Goal: Task Accomplishment & Management: Manage account settings

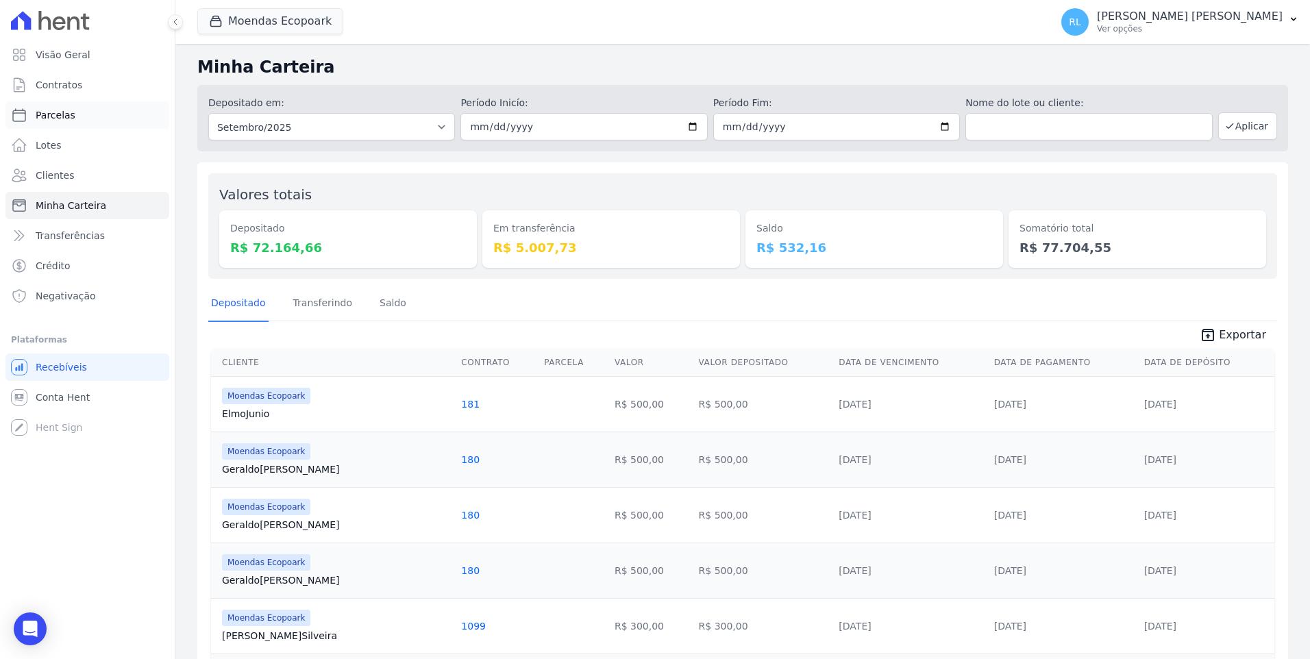
click at [71, 117] on link "Parcelas" at bounding box center [87, 114] width 164 height 27
select select
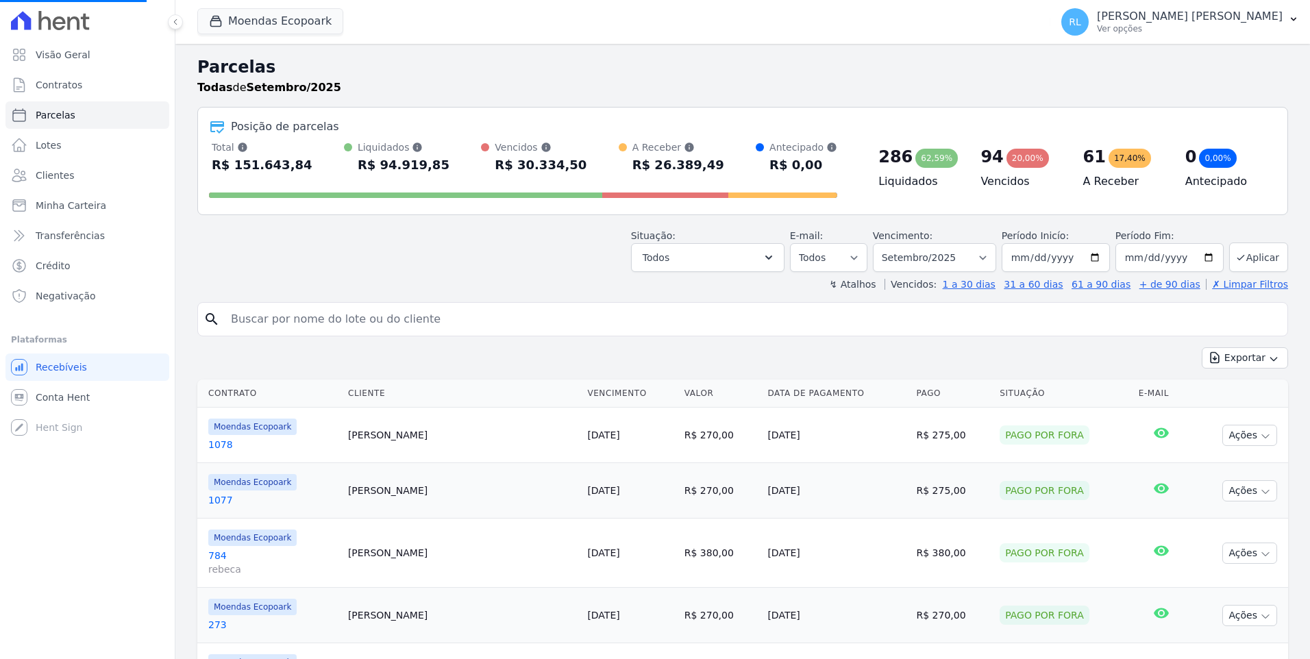
click at [280, 325] on input "search" at bounding box center [752, 318] width 1059 height 27
select select
click at [280, 325] on input "search" at bounding box center [752, 318] width 1059 height 27
type input "633"
select select
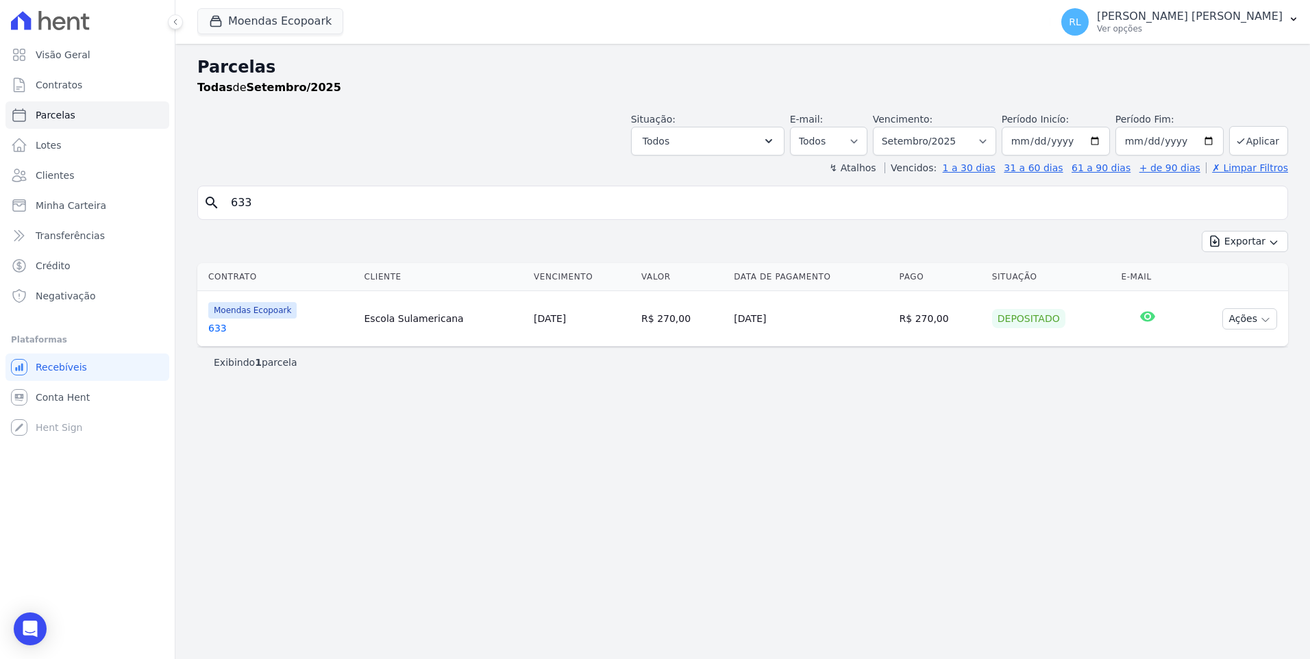
click at [225, 325] on link "633" at bounding box center [280, 328] width 145 height 14
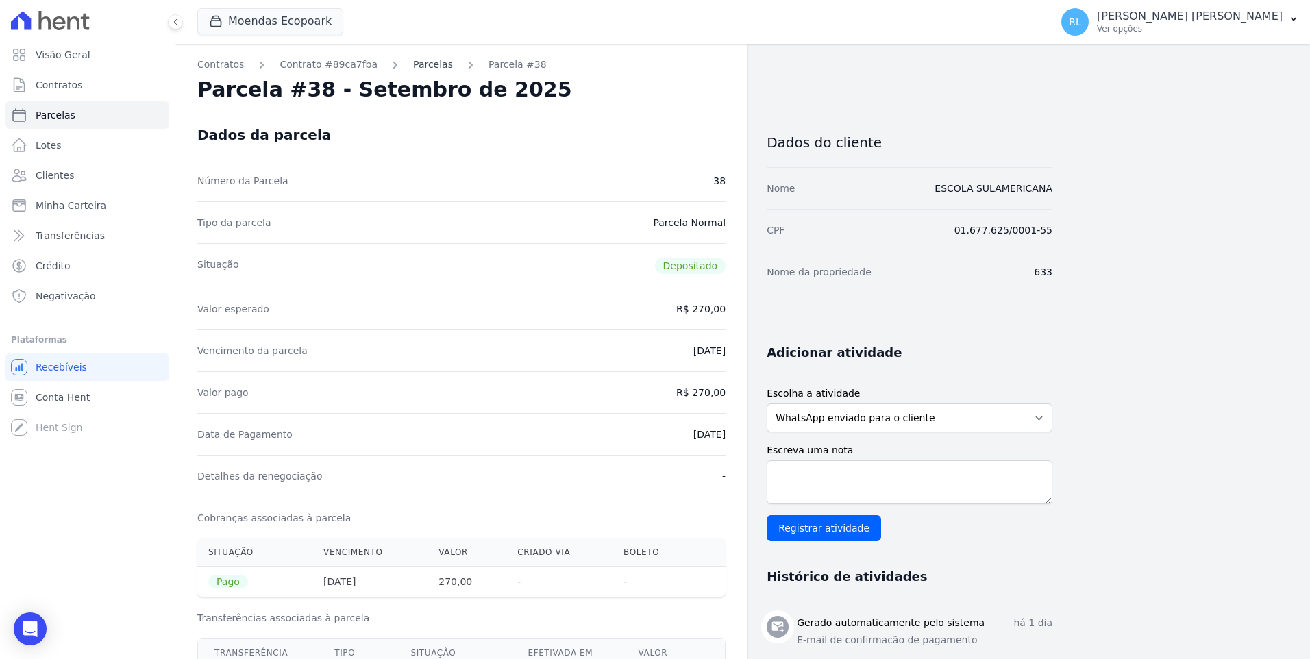
click at [413, 67] on link "Parcelas" at bounding box center [433, 65] width 40 height 14
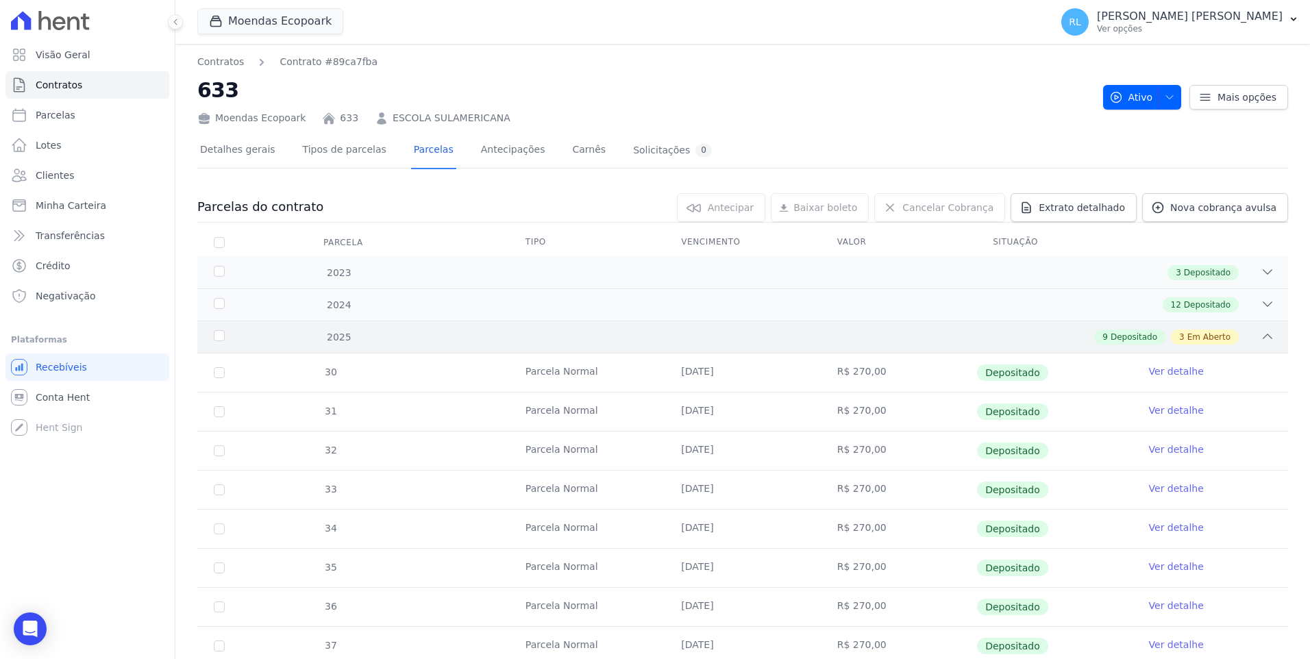
click at [1260, 338] on icon at bounding box center [1267, 336] width 14 height 14
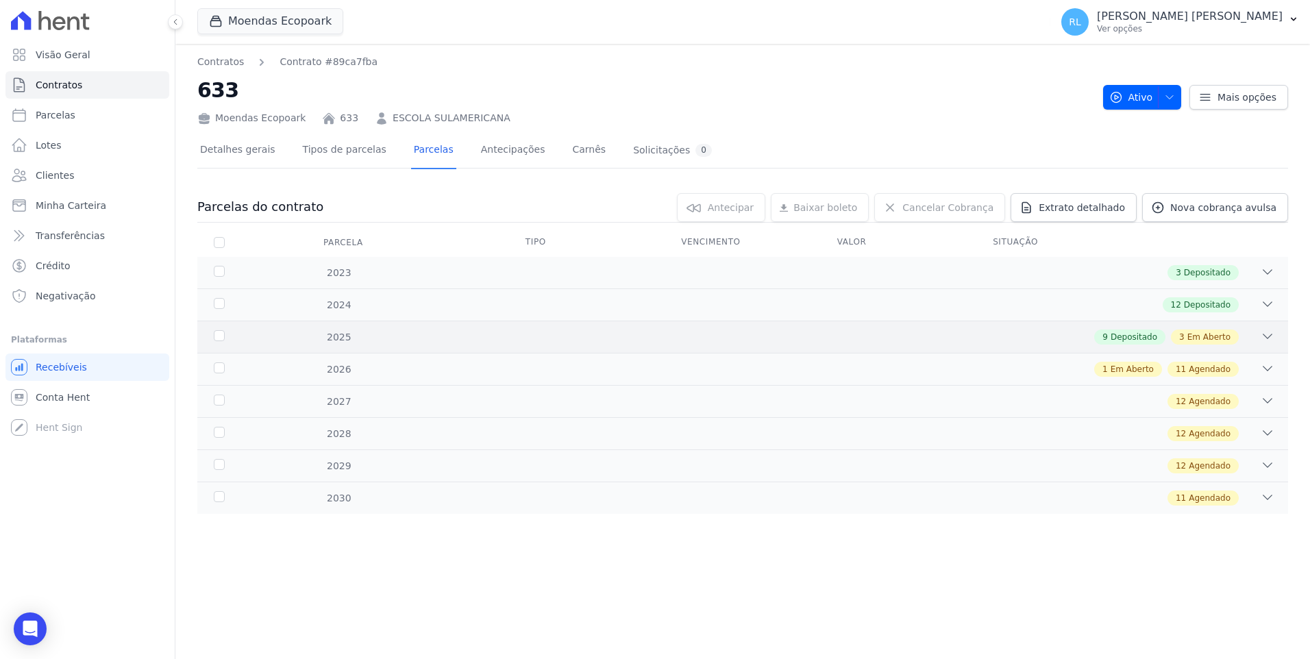
click at [1271, 338] on icon at bounding box center [1267, 336] width 14 height 14
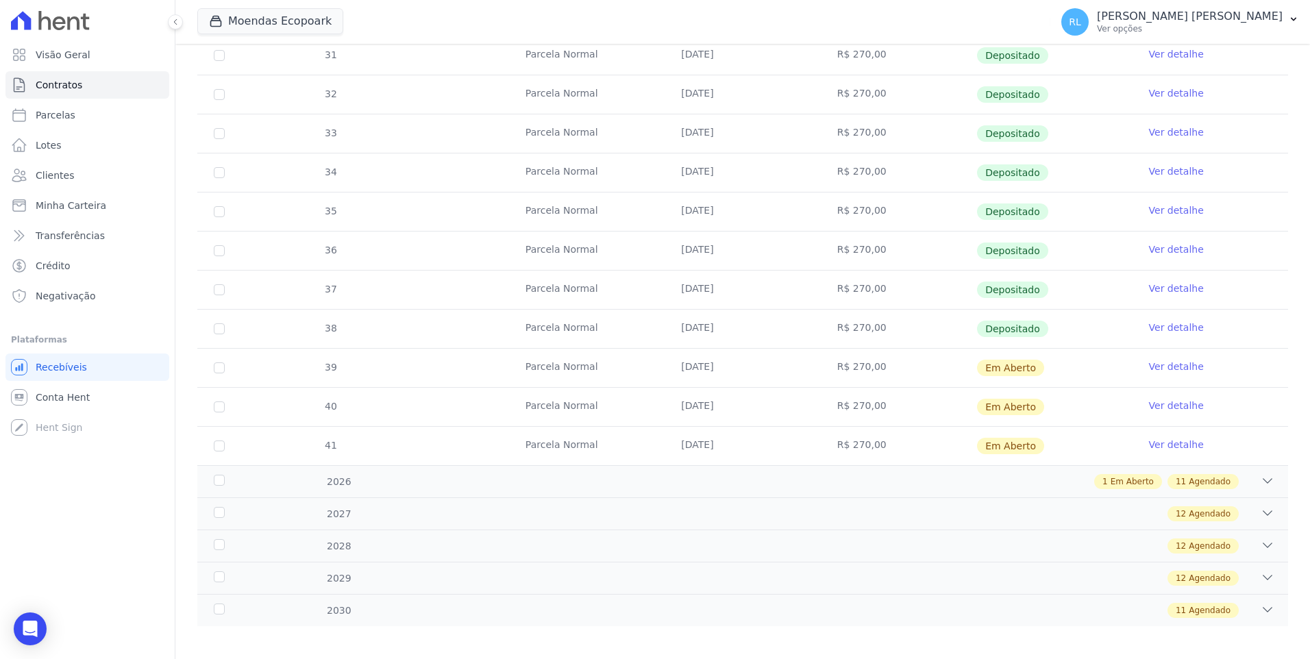
scroll to position [364, 0]
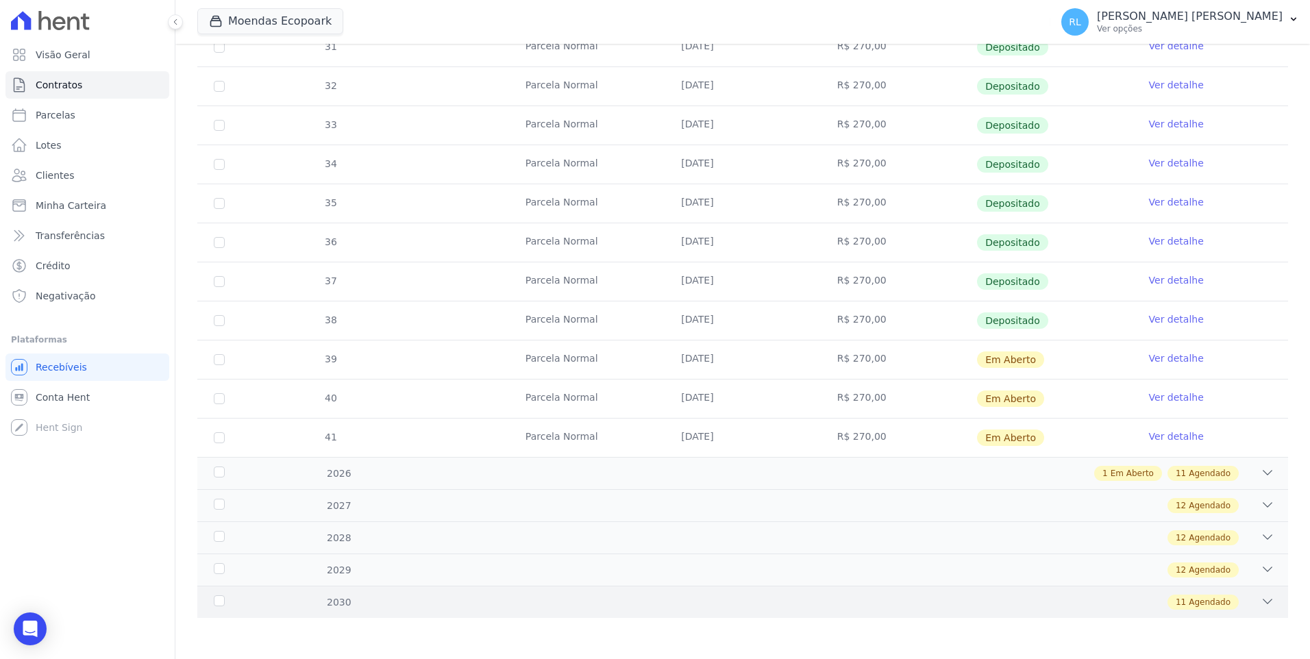
click at [1260, 601] on icon at bounding box center [1267, 602] width 14 height 14
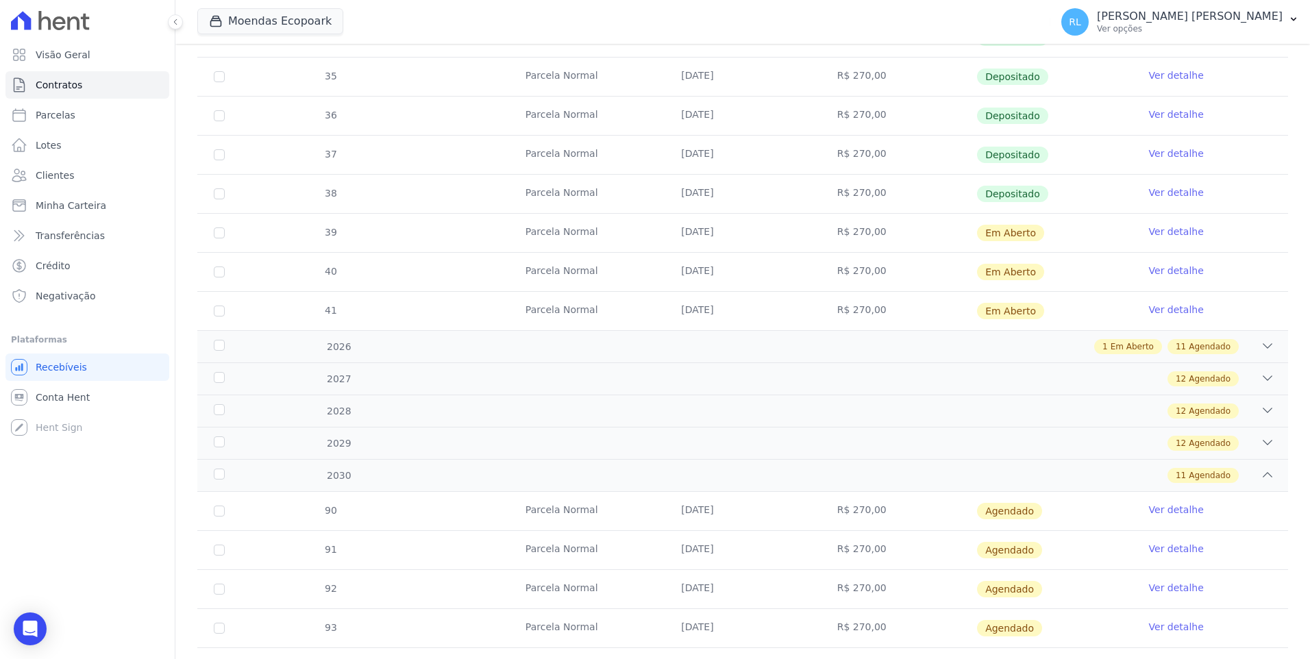
scroll to position [451, 0]
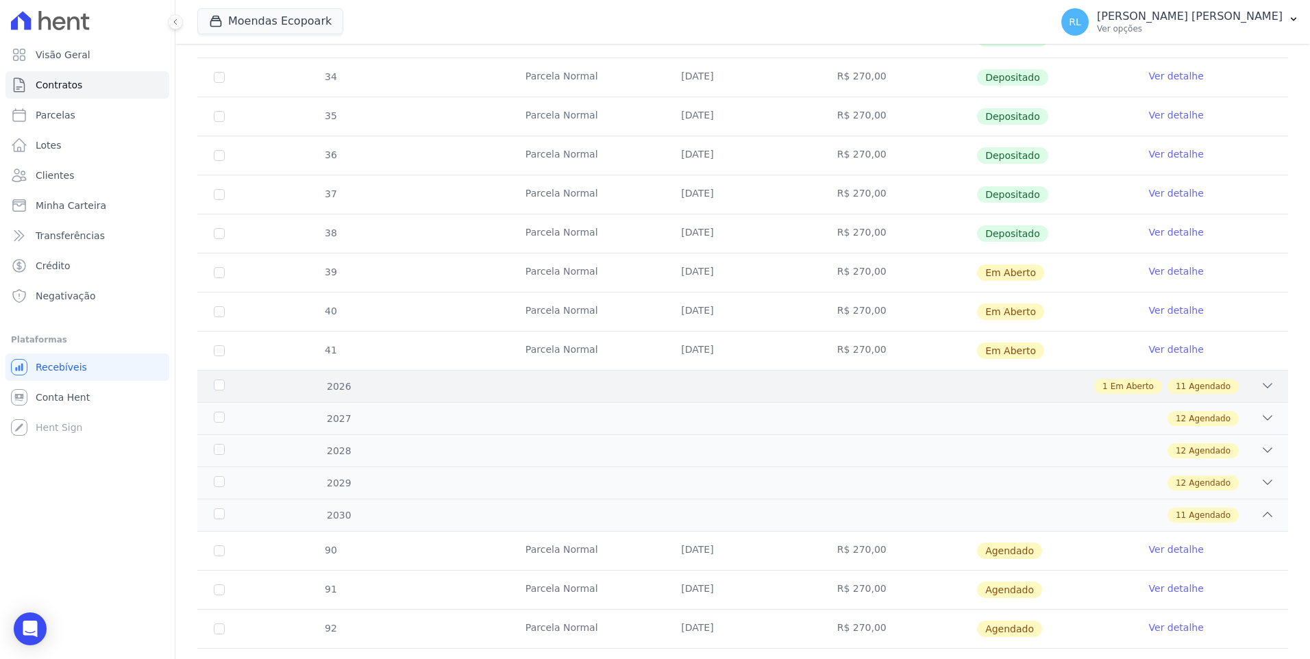
click at [1260, 384] on icon at bounding box center [1267, 386] width 14 height 14
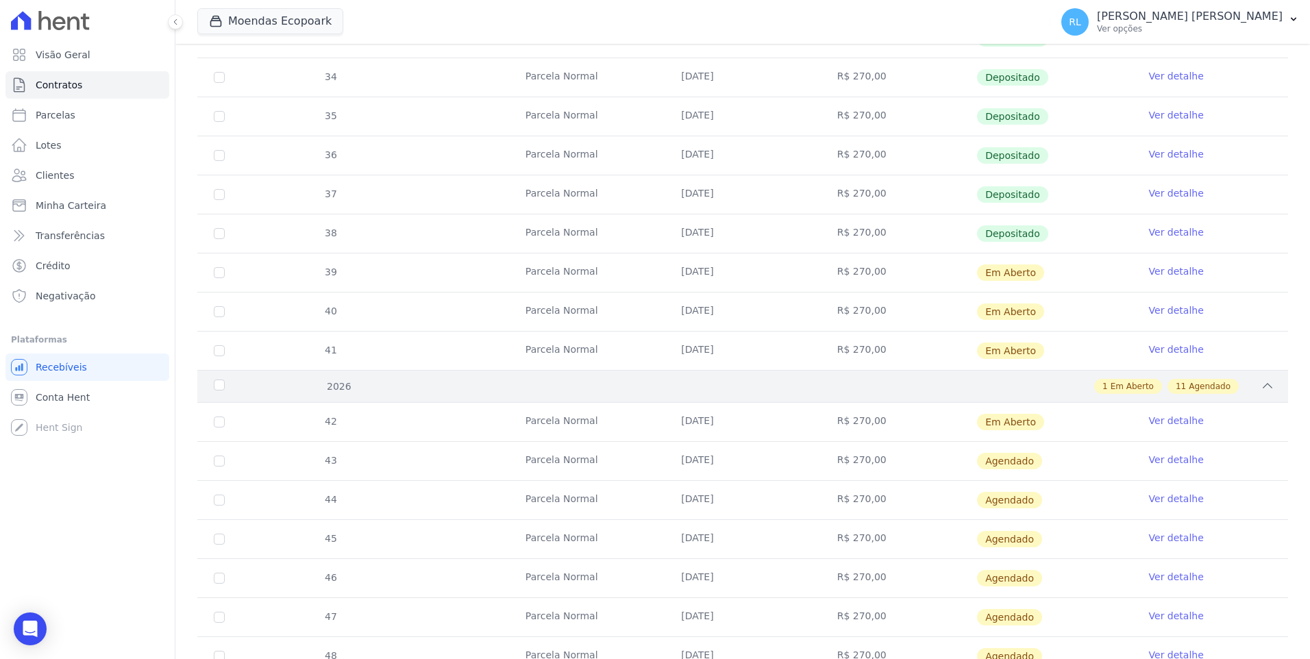
click at [1260, 384] on icon at bounding box center [1267, 386] width 14 height 14
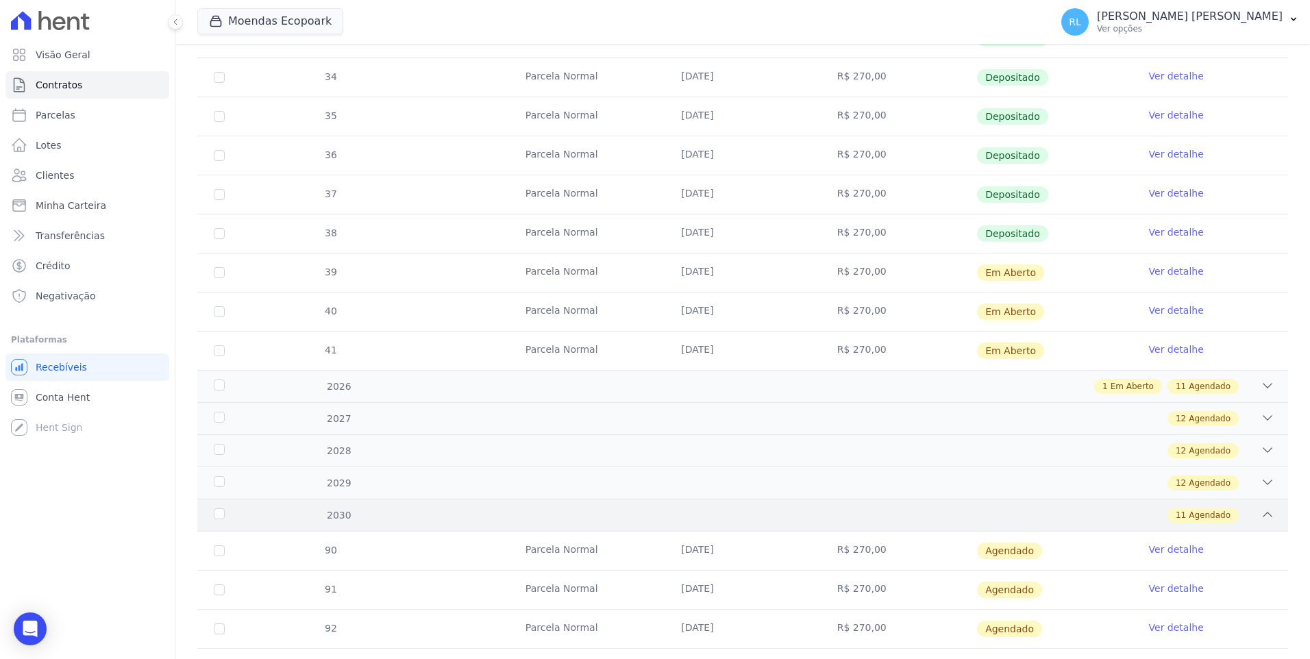
click at [1265, 521] on div "2030 11 Agendado" at bounding box center [742, 515] width 1090 height 32
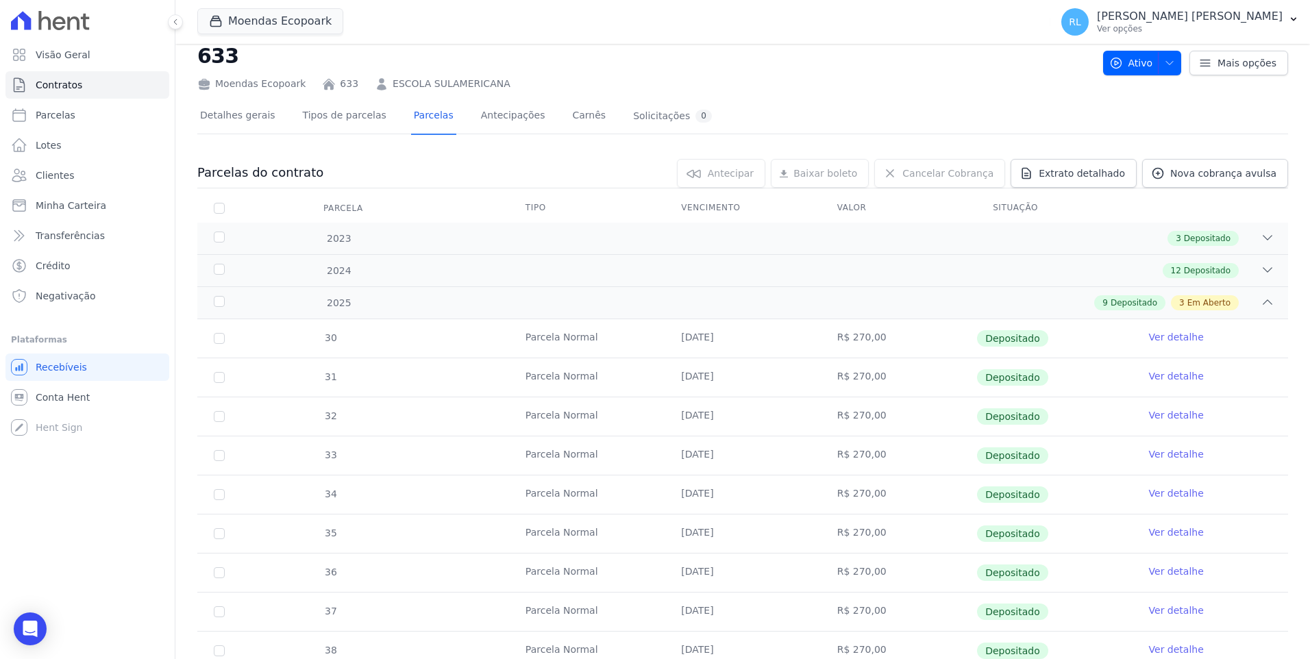
scroll to position [0, 0]
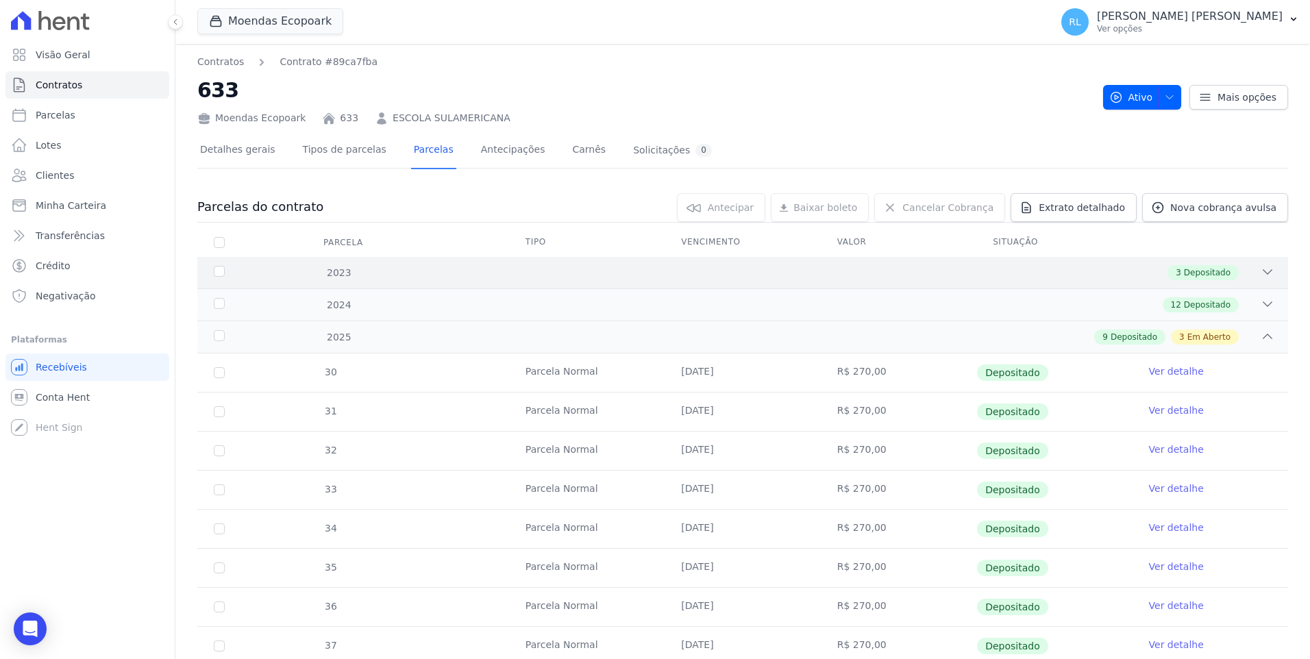
click at [1260, 273] on icon at bounding box center [1267, 272] width 14 height 14
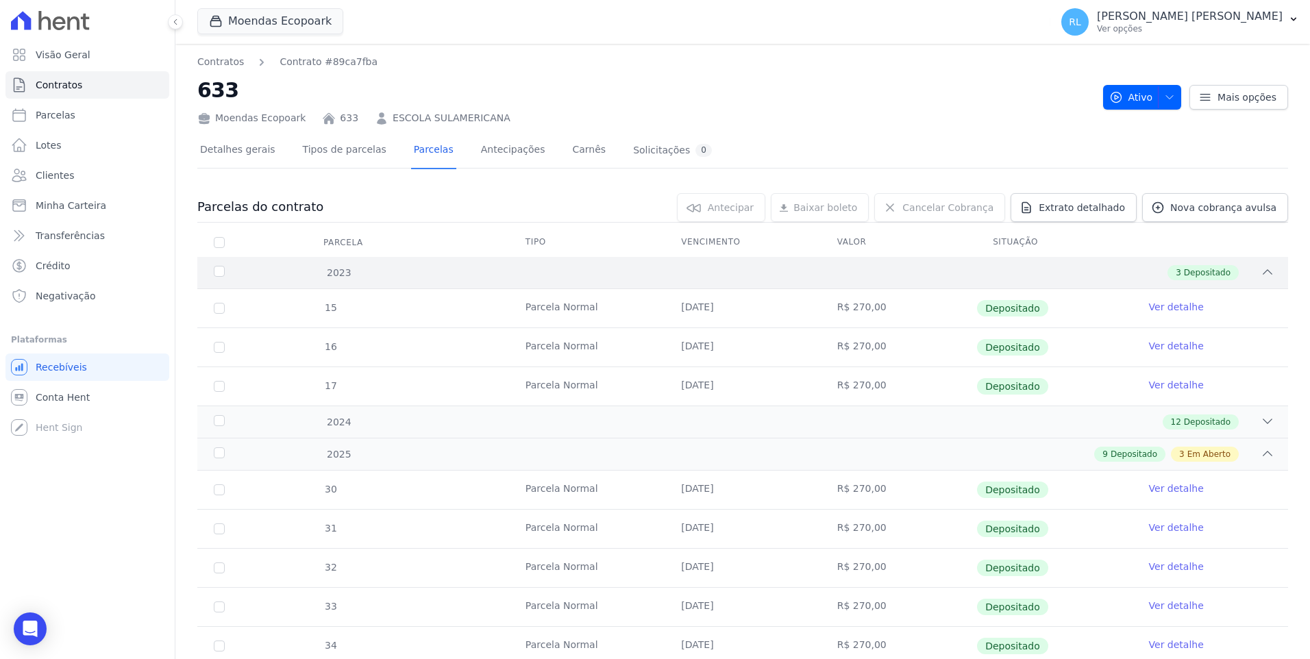
click at [1260, 273] on icon at bounding box center [1267, 272] width 14 height 14
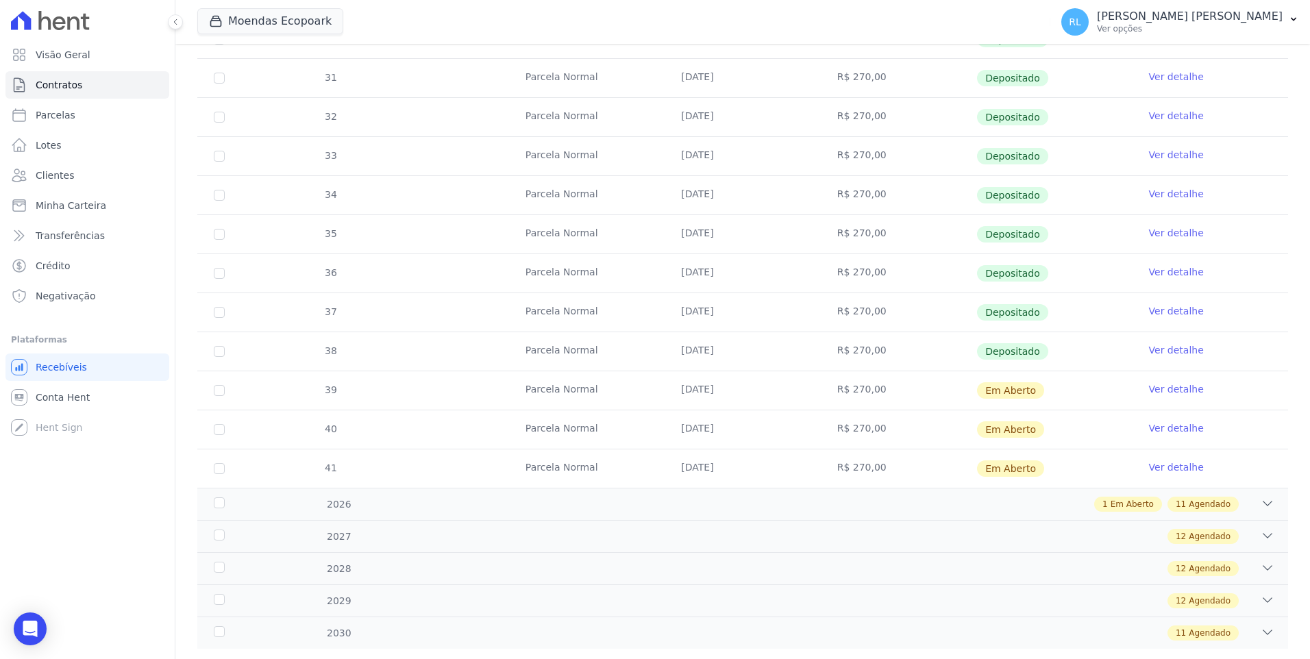
scroll to position [342, 0]
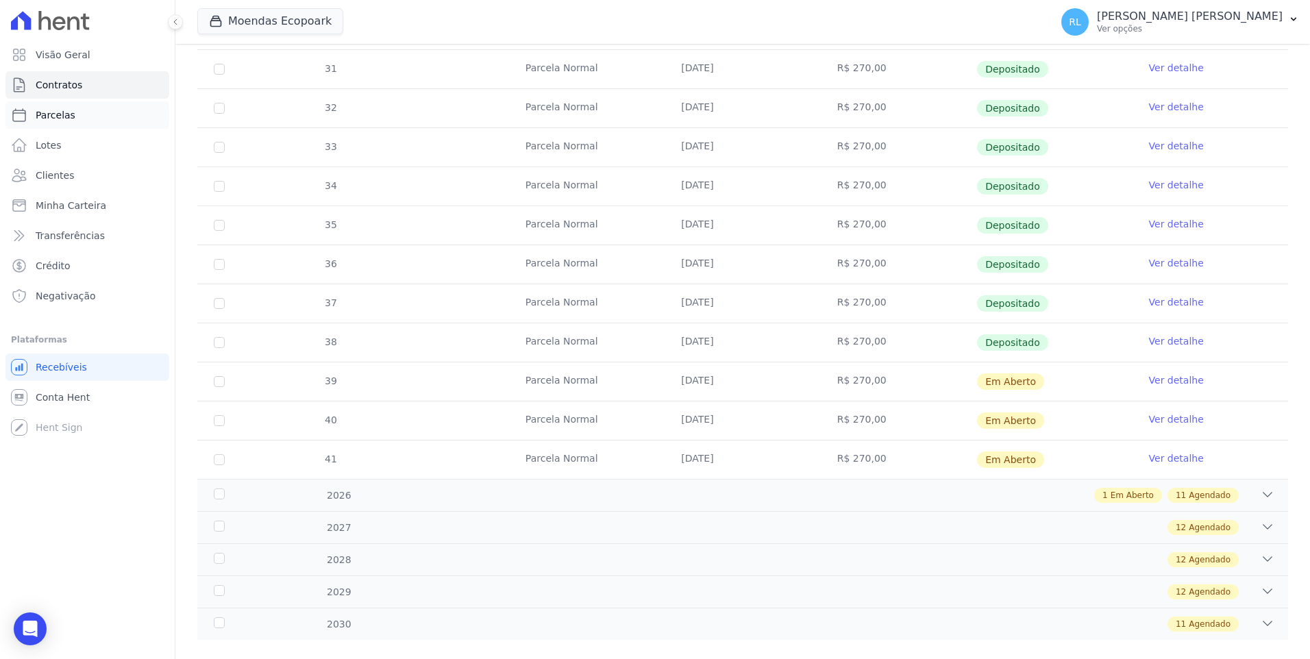
click at [78, 125] on link "Parcelas" at bounding box center [87, 114] width 164 height 27
select select
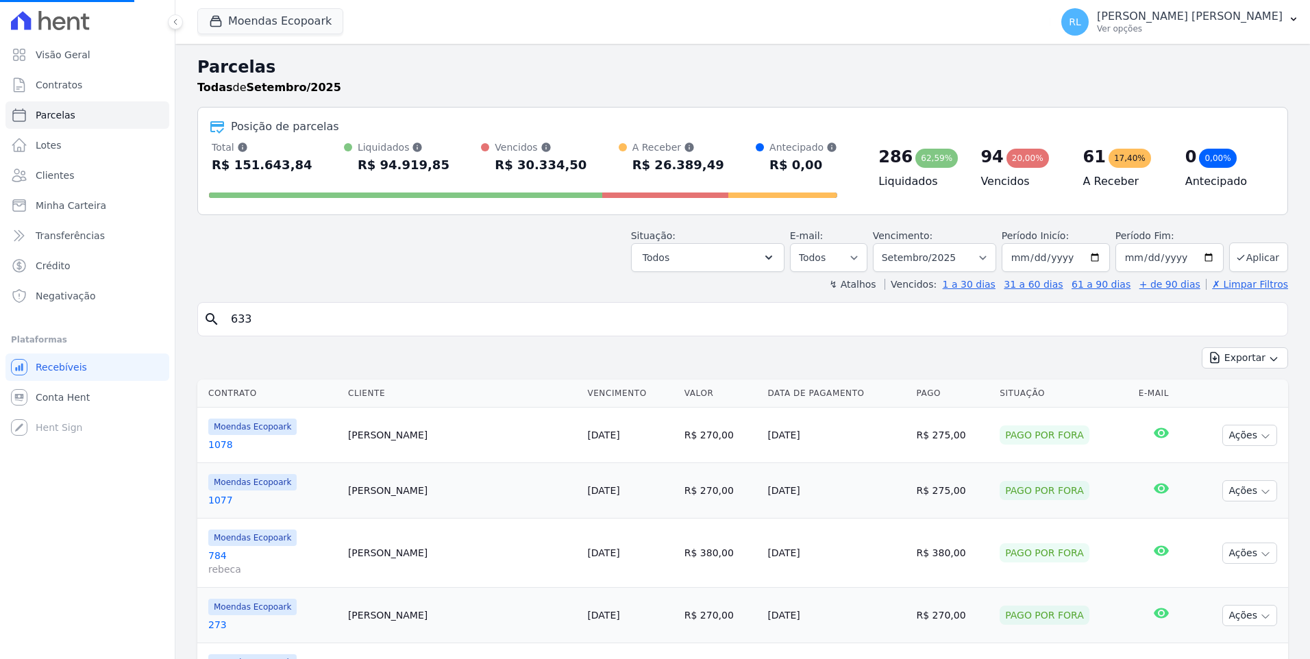
select select
click at [286, 322] on input "search" at bounding box center [752, 318] width 1059 height 27
type input "[PERSON_NAME]"
select select
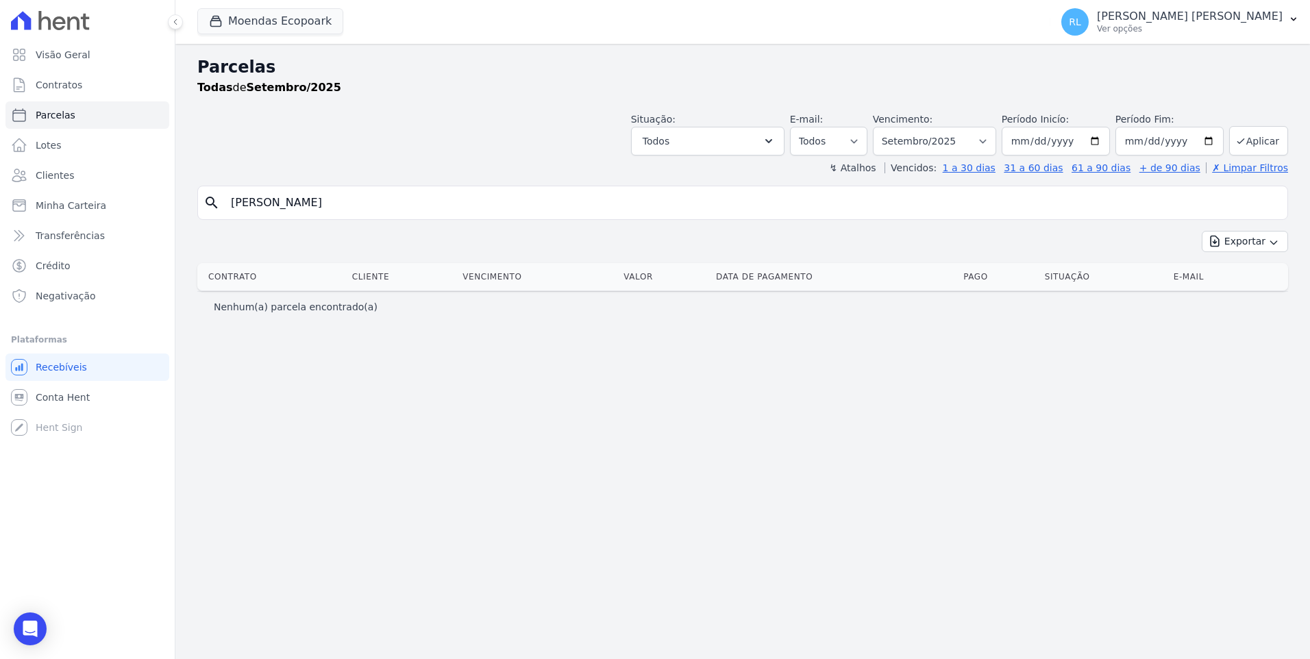
click at [304, 210] on input "[PERSON_NAME]" at bounding box center [752, 202] width 1059 height 27
type input "[PERSON_NAME]"
select select
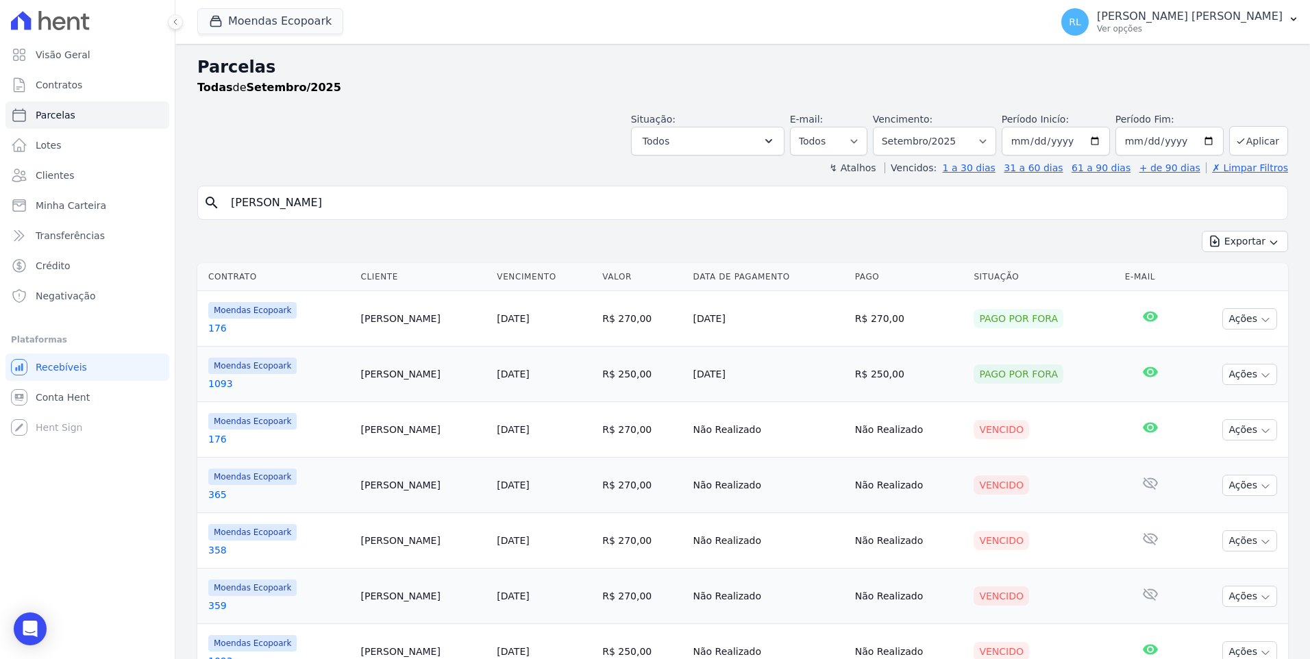
click at [229, 496] on link "365" at bounding box center [279, 495] width 142 height 14
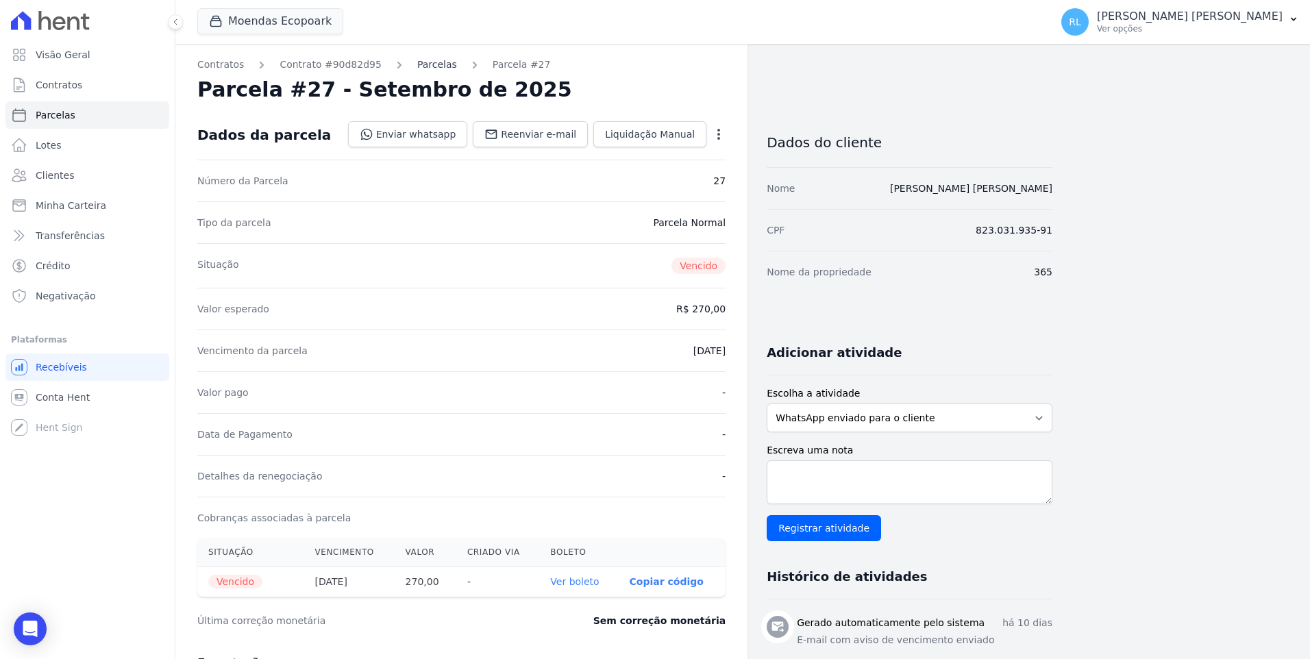
click at [430, 66] on link "Parcelas" at bounding box center [437, 65] width 40 height 14
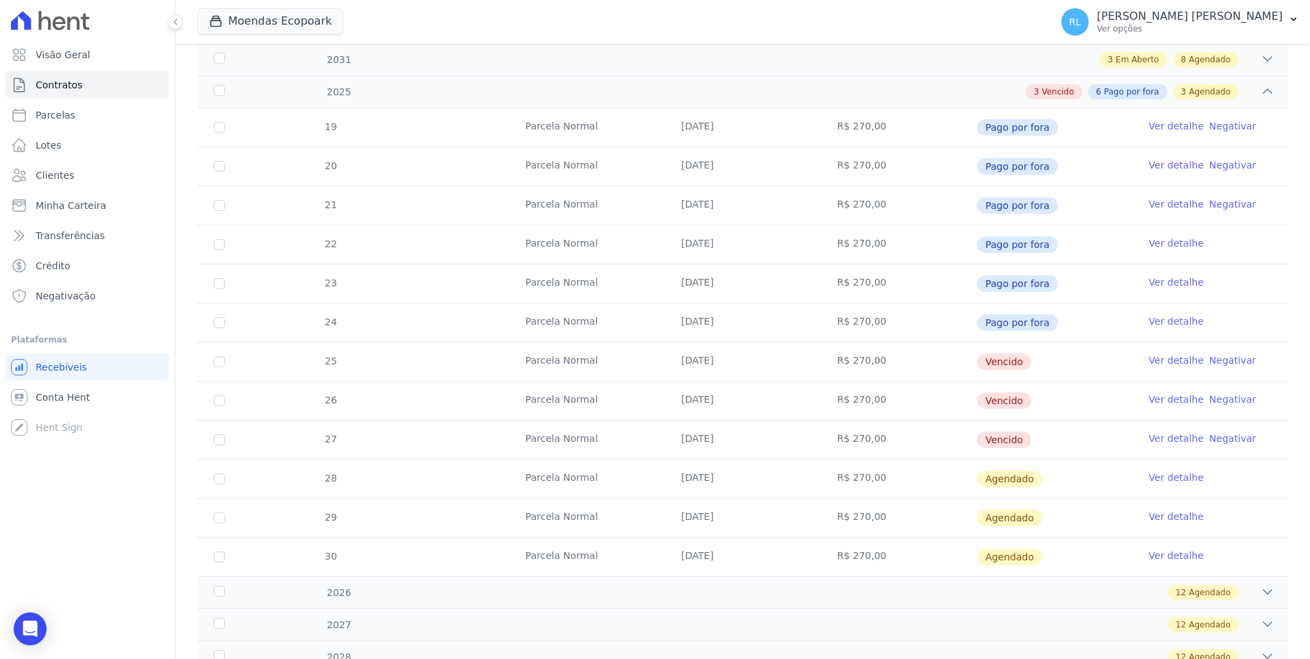
scroll to position [397, 0]
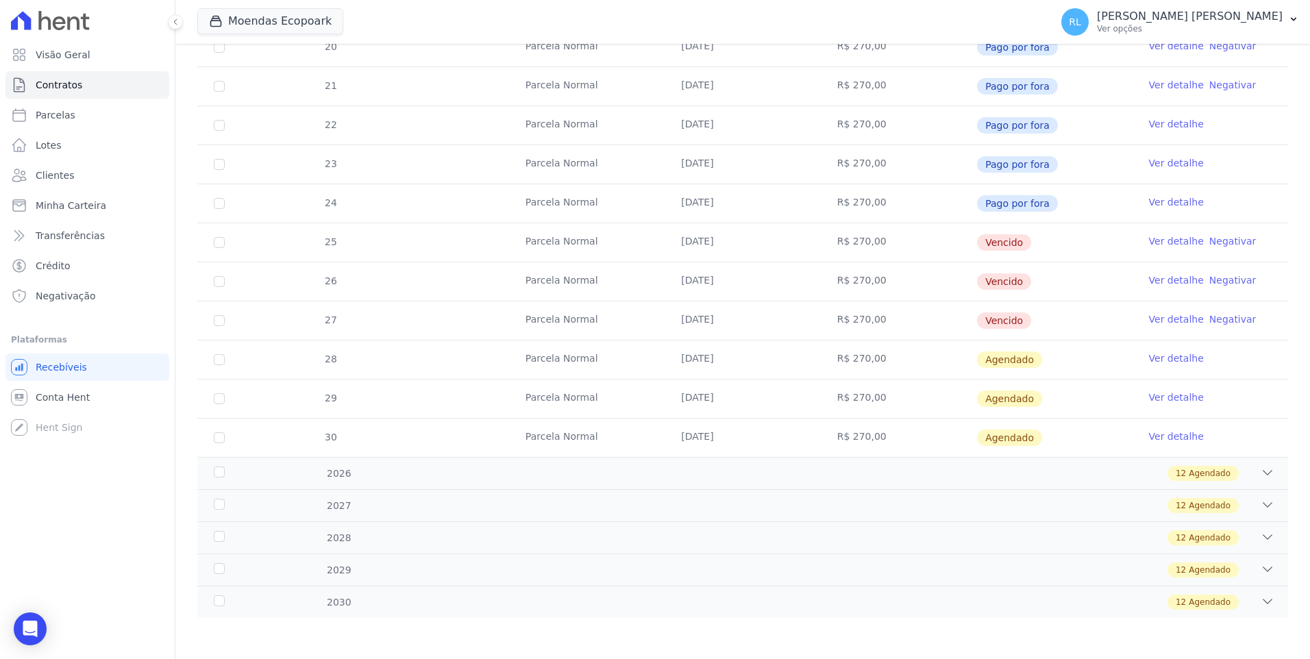
click at [1149, 238] on link "Ver detalhe" at bounding box center [1176, 241] width 55 height 14
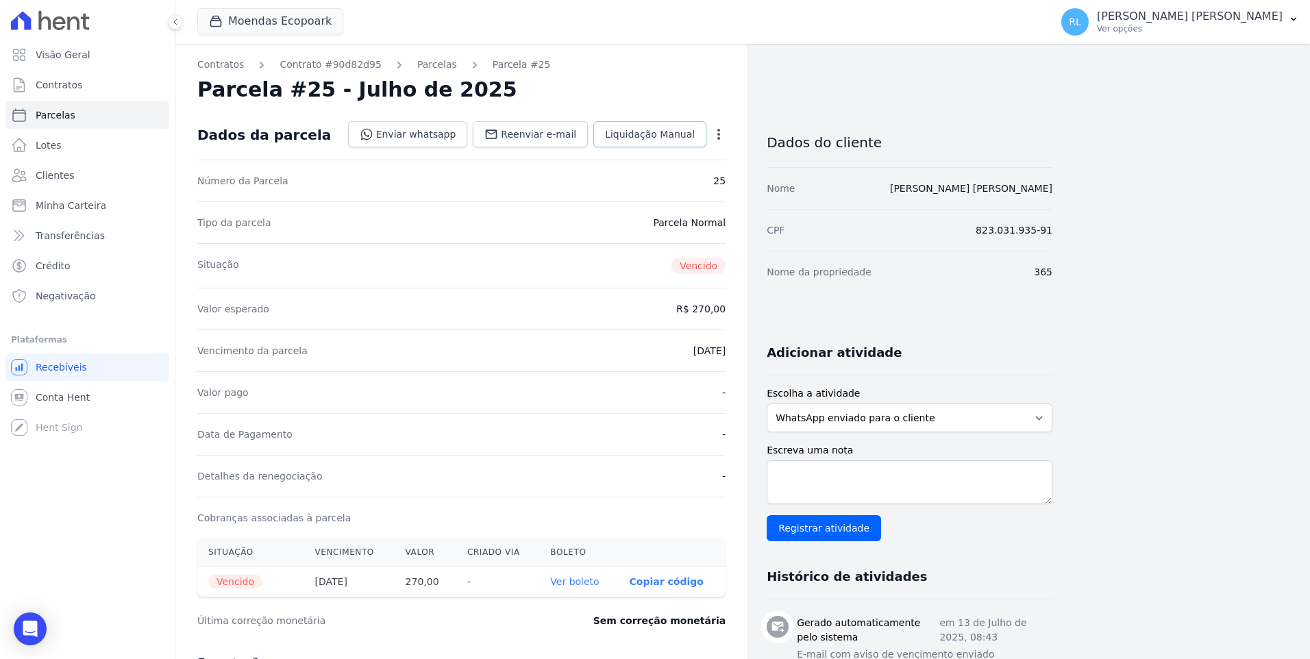
click at [682, 146] on link "Liquidação Manual" at bounding box center [649, 134] width 113 height 26
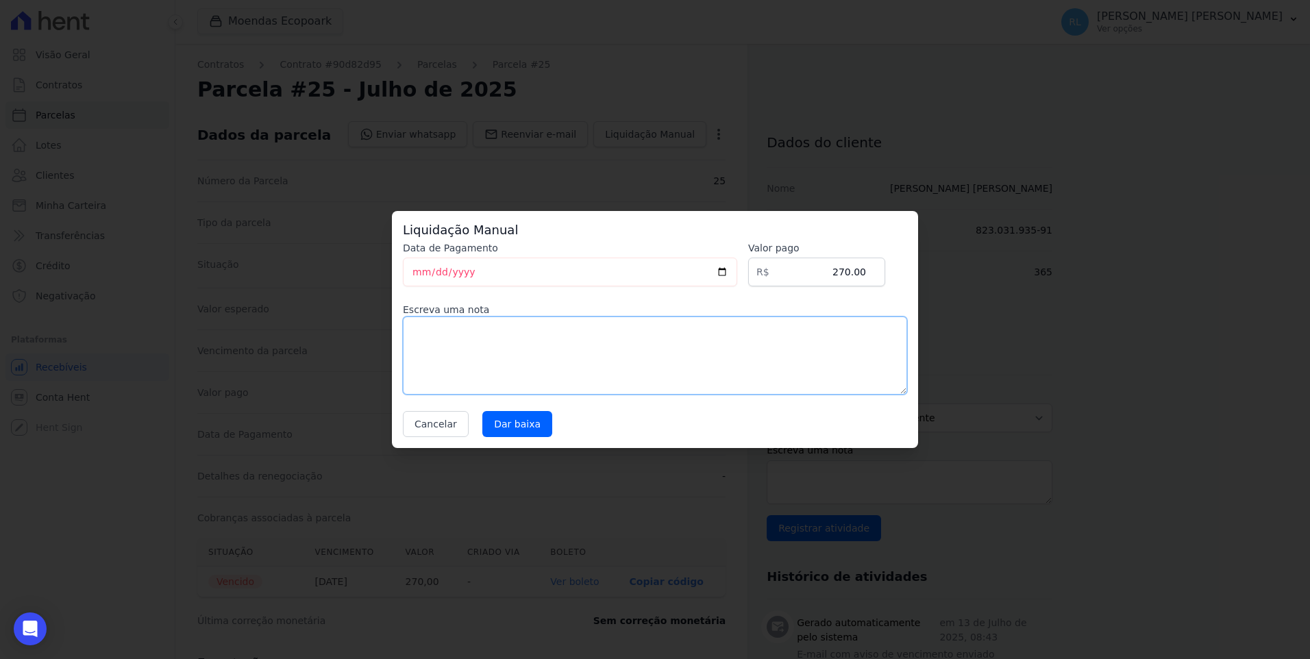
click at [534, 360] on textarea at bounding box center [655, 355] width 504 height 78
type textarea "pix"
click at [512, 431] on input "Dar baixa" at bounding box center [517, 424] width 70 height 26
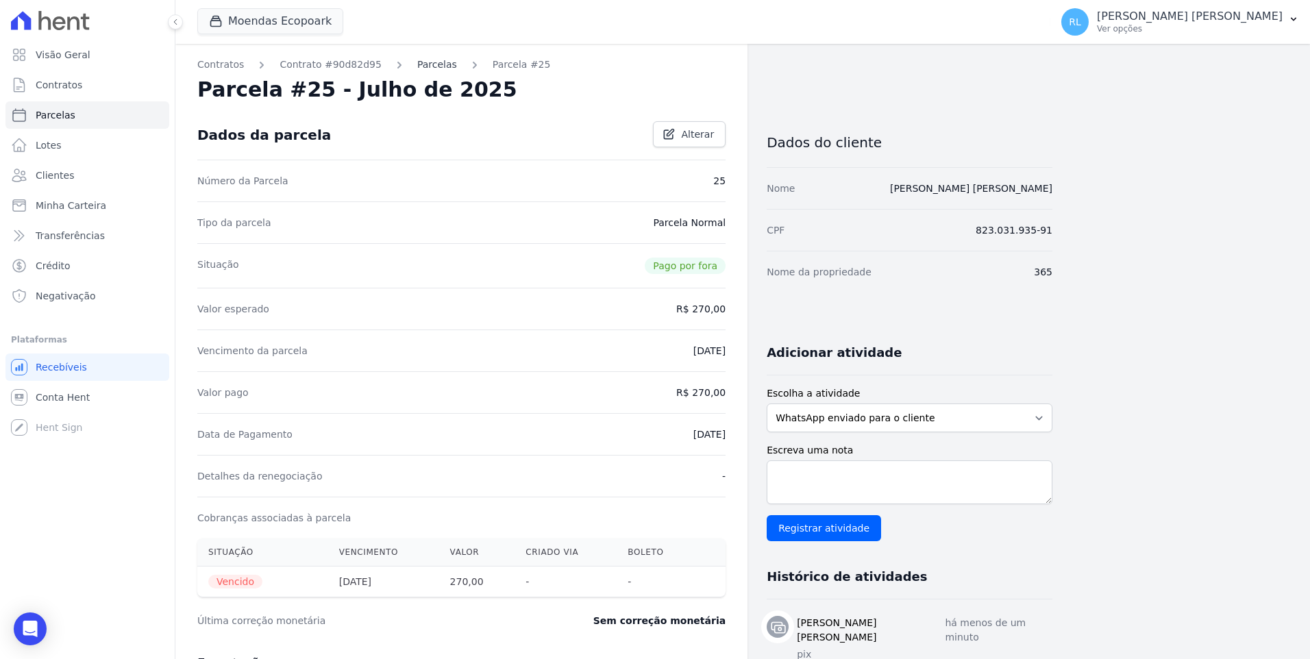
click at [419, 63] on link "Parcelas" at bounding box center [437, 65] width 40 height 14
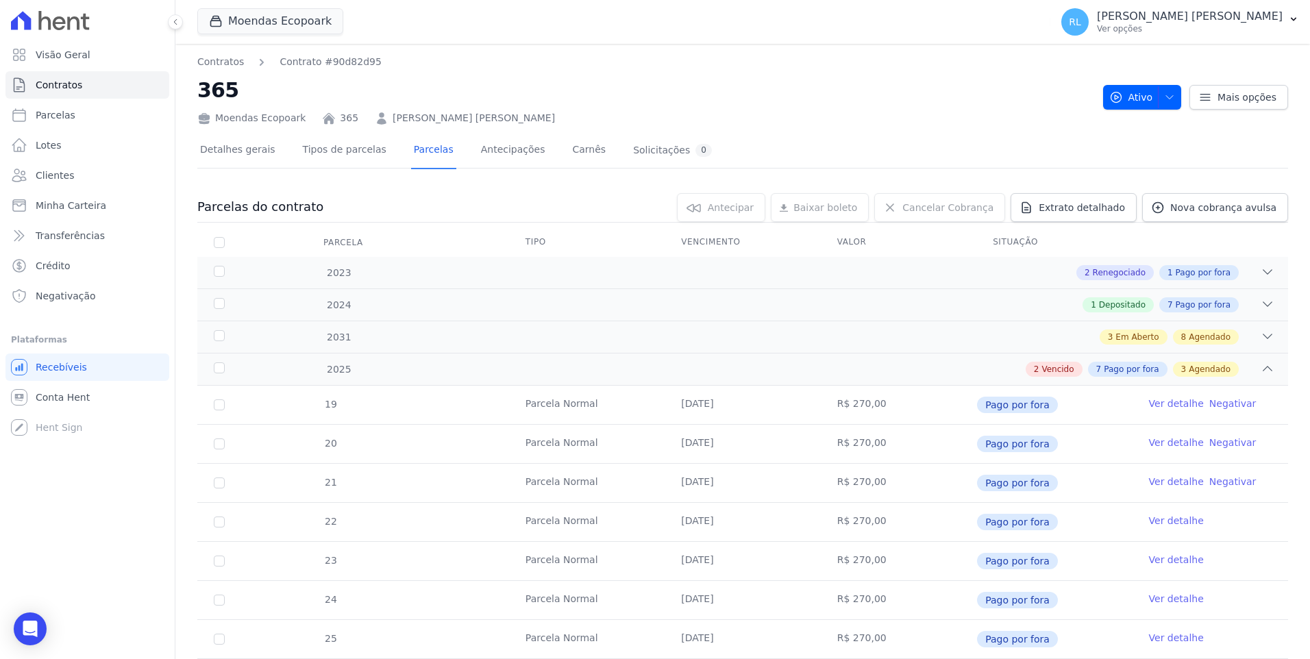
scroll to position [397, 0]
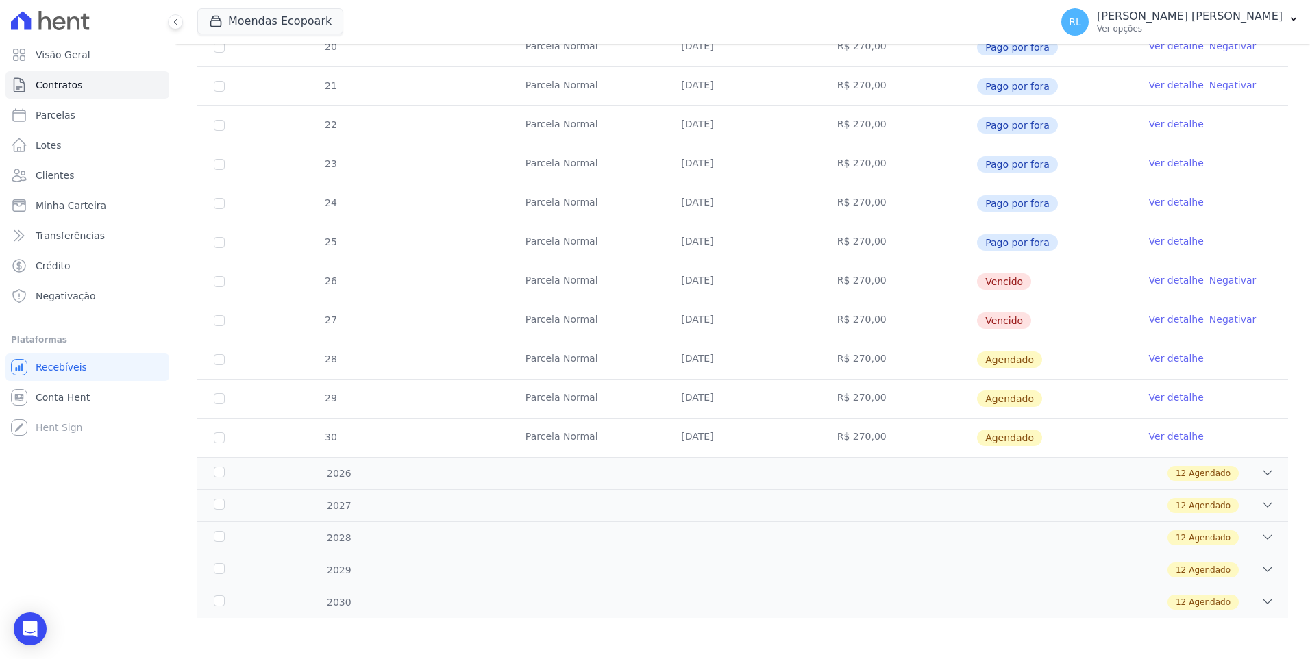
click at [1157, 281] on link "Ver detalhe" at bounding box center [1176, 280] width 55 height 14
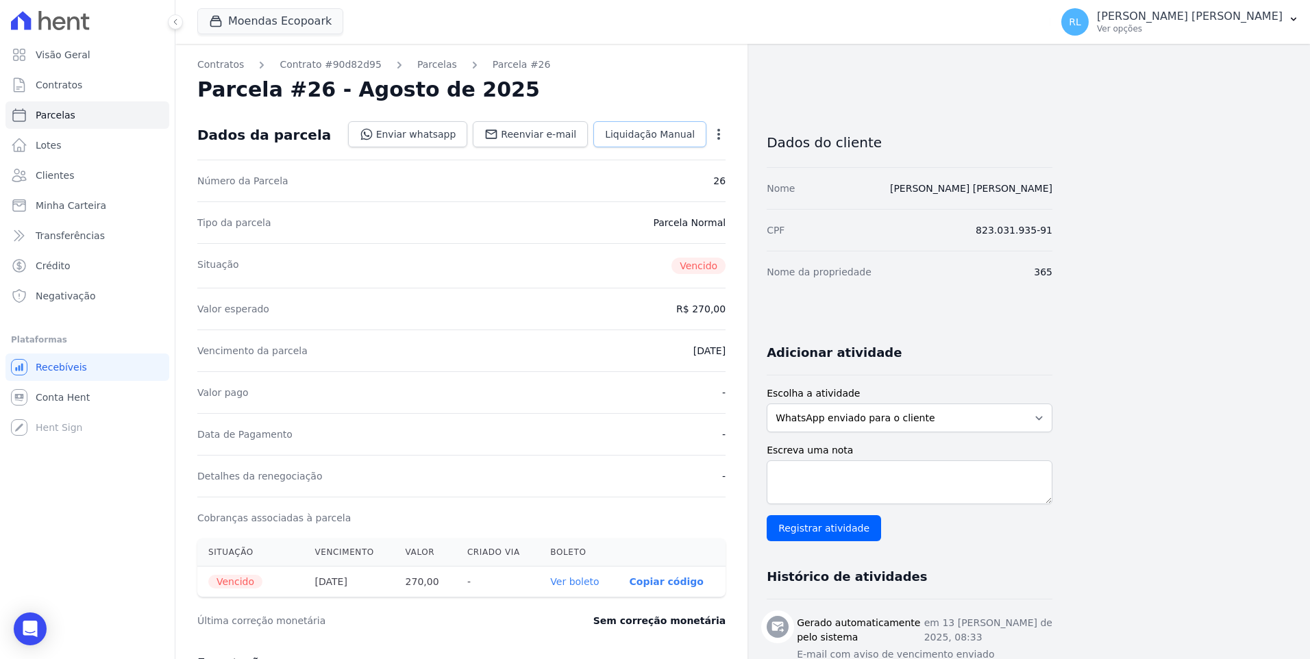
click at [684, 132] on span "Liquidação Manual" at bounding box center [650, 134] width 90 height 14
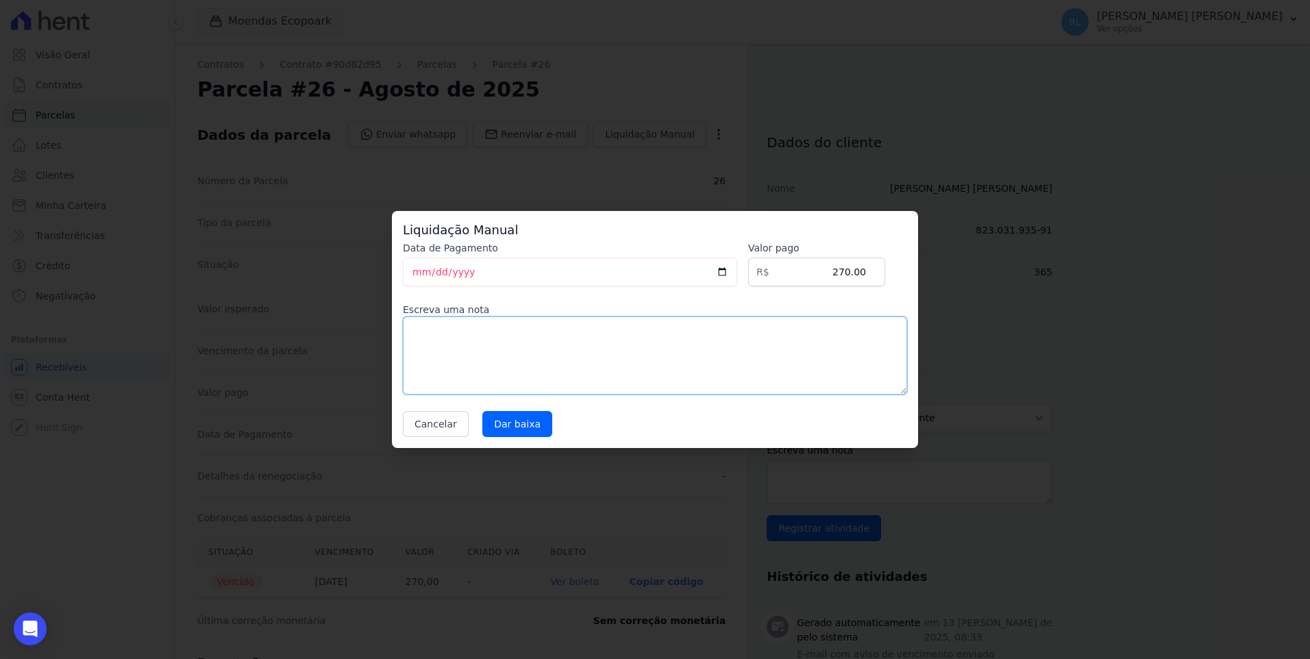
click at [528, 361] on textarea at bounding box center [655, 355] width 504 height 78
type textarea "pix"
click at [516, 419] on input "Dar baixa" at bounding box center [517, 424] width 70 height 26
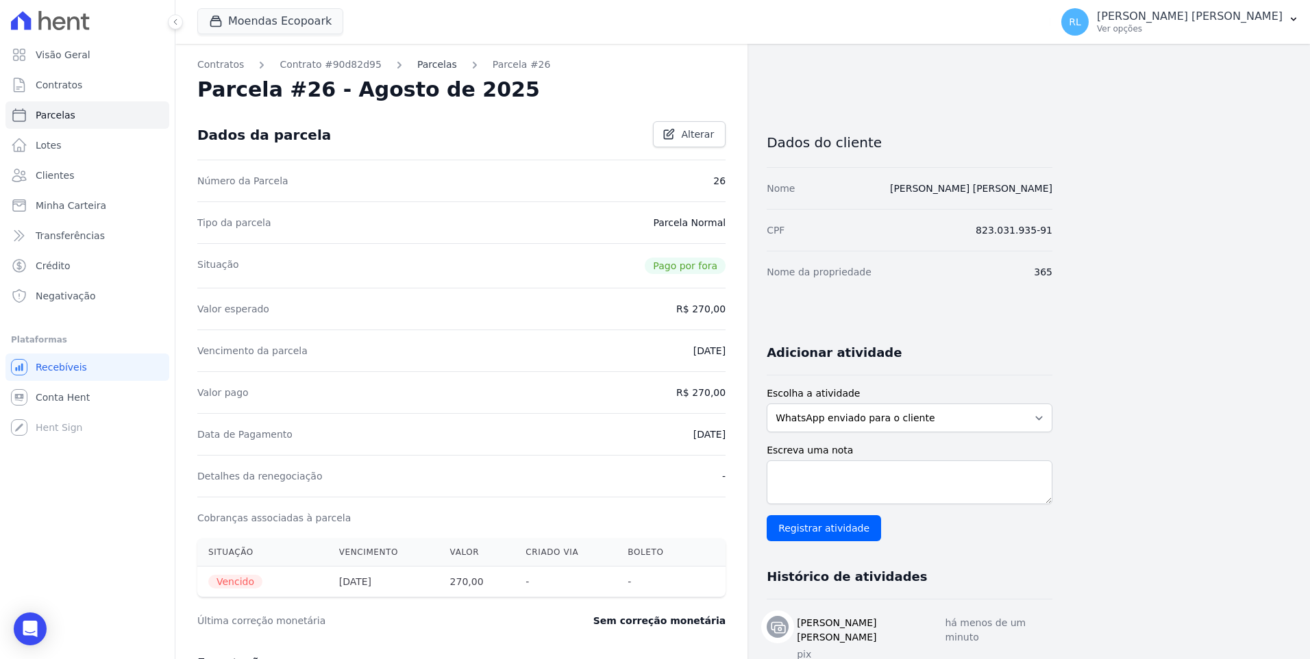
click at [424, 69] on link "Parcelas" at bounding box center [437, 65] width 40 height 14
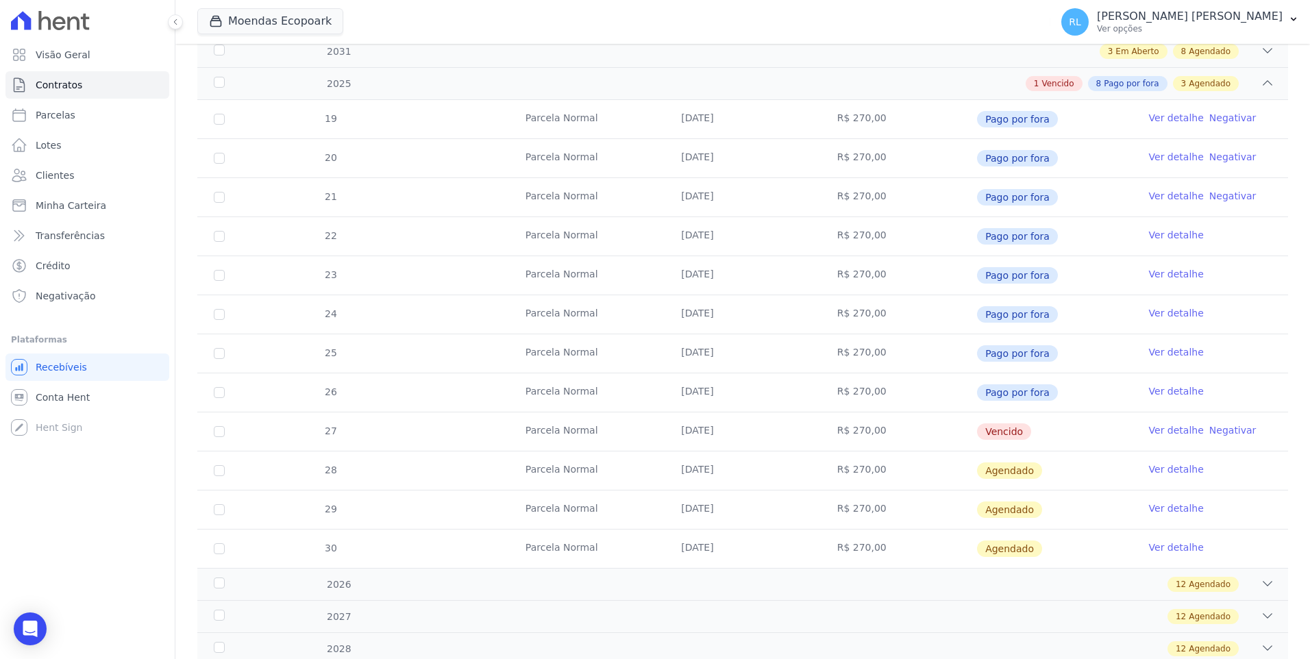
scroll to position [342, 0]
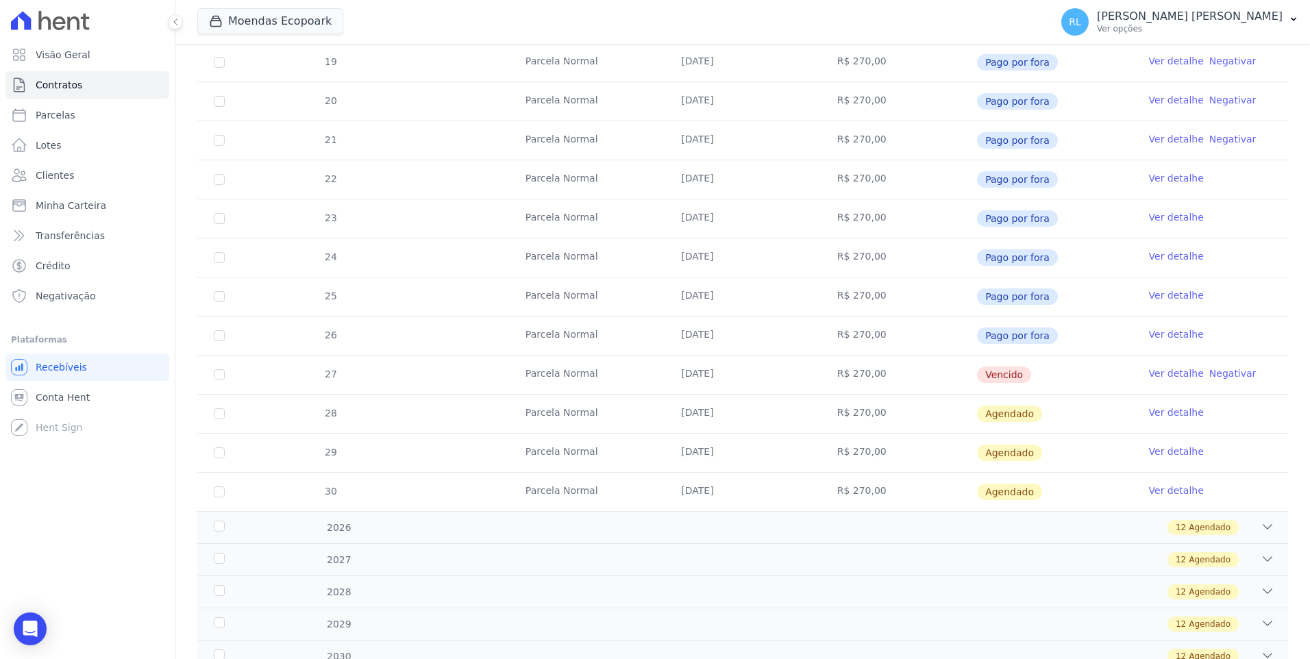
click at [1163, 371] on link "Ver detalhe" at bounding box center [1176, 373] width 55 height 14
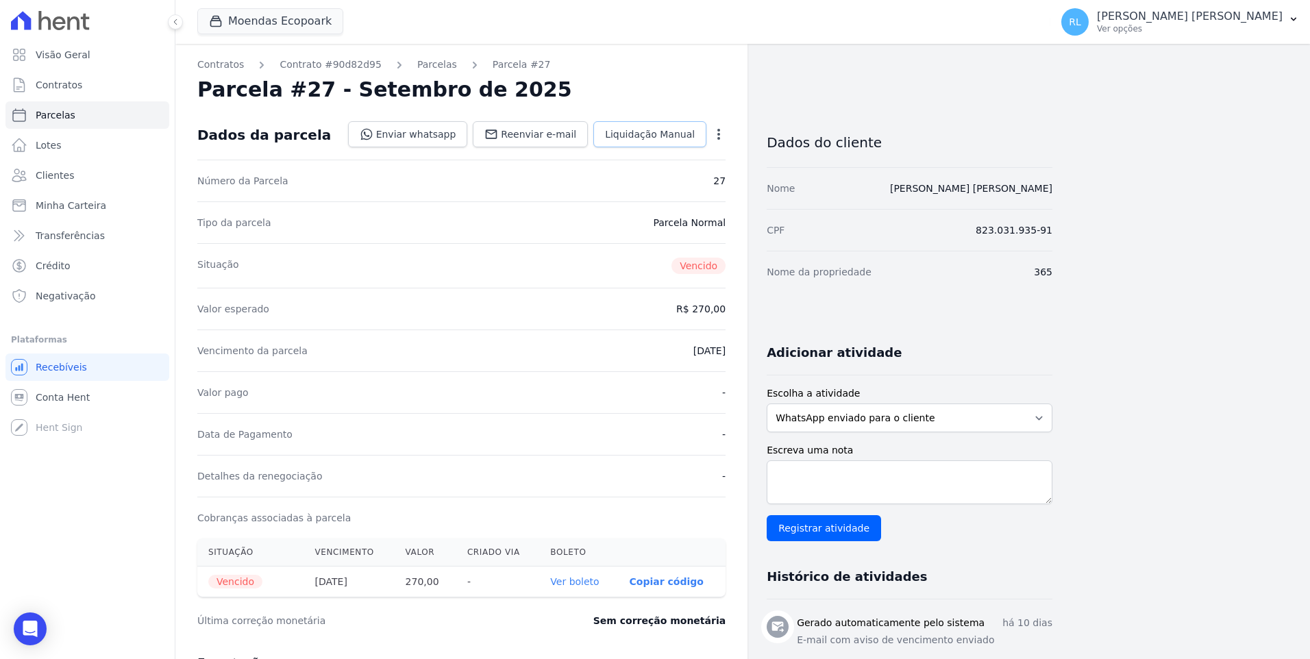
click at [696, 139] on link "Liquidação Manual" at bounding box center [649, 134] width 113 height 26
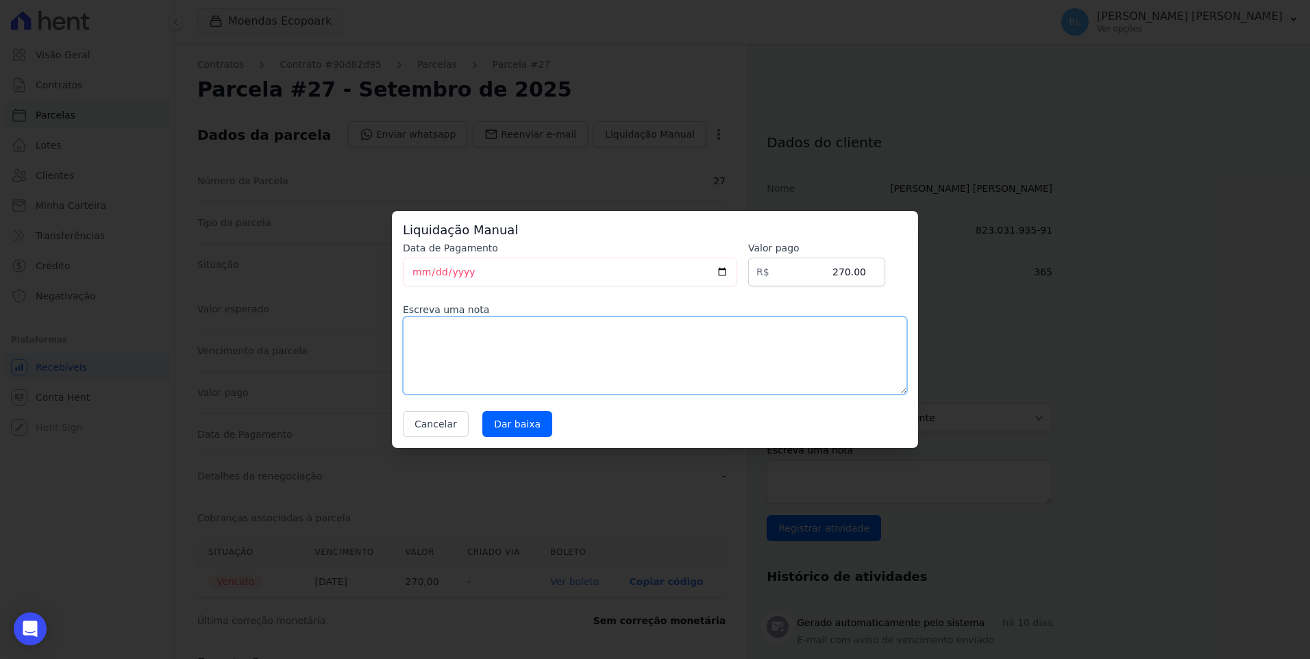
click at [486, 359] on textarea at bounding box center [655, 355] width 504 height 78
type textarea "pix"
click at [504, 418] on input "Dar baixa" at bounding box center [517, 424] width 70 height 26
